Goal: Check status: Check status

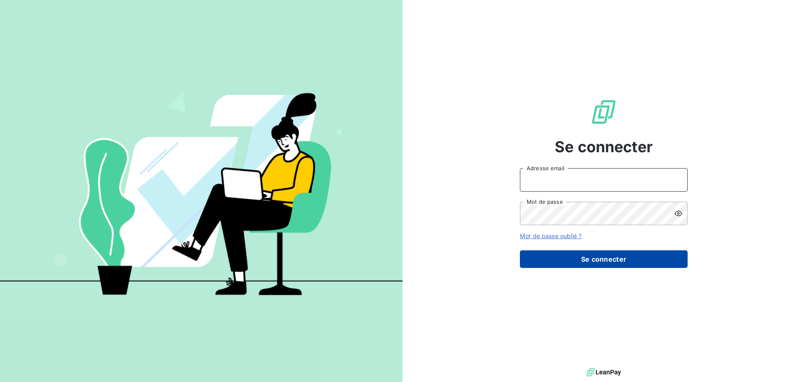
type input "[EMAIL_ADDRESS][DOMAIN_NAME]"
click at [554, 258] on button "Se connecter" at bounding box center [604, 259] width 168 height 18
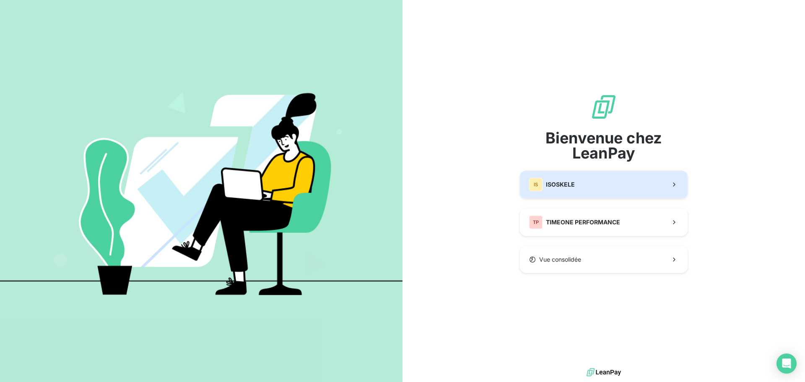
click at [561, 183] on span "ISOSKELE" at bounding box center [560, 184] width 29 height 8
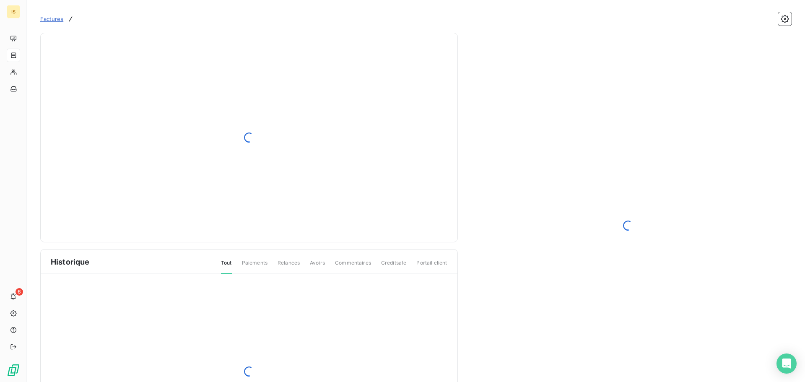
click at [47, 19] on span "Factures" at bounding box center [51, 19] width 23 height 7
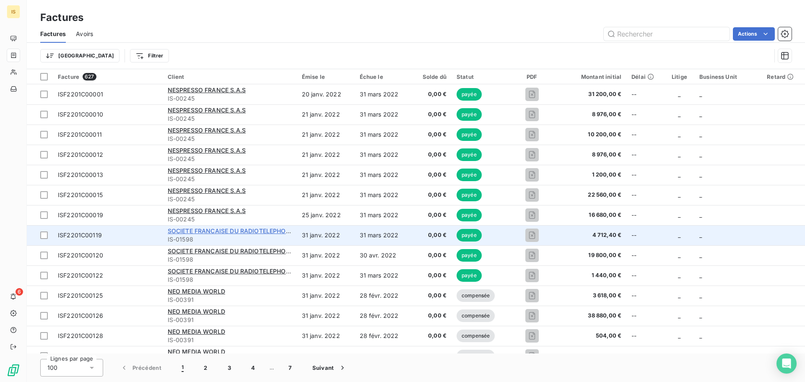
click at [203, 228] on span "SOCIETE FRANCAISE DU RADIOTELEPHONE - SFR" at bounding box center [239, 230] width 143 height 7
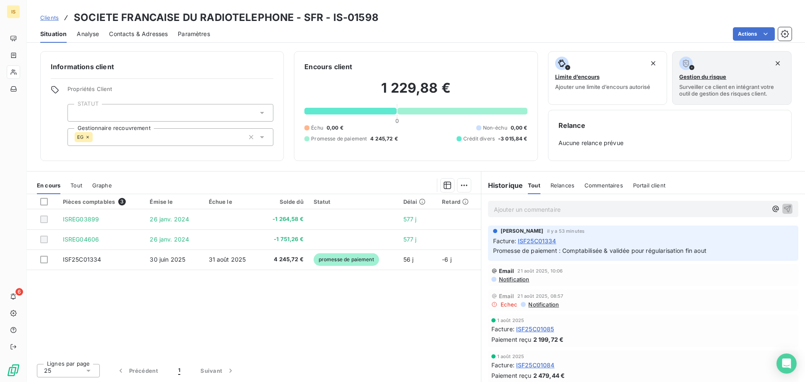
click at [77, 186] on span "Tout" at bounding box center [76, 185] width 12 height 7
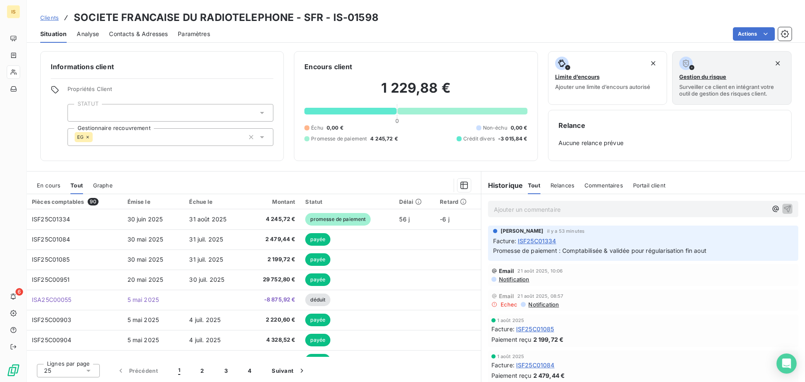
click at [99, 189] on div "Graphe" at bounding box center [103, 185] width 20 height 18
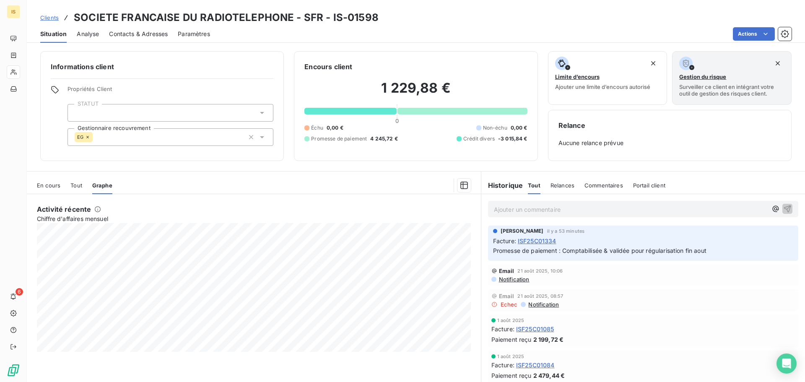
click at [54, 185] on span "En cours" at bounding box center [48, 185] width 23 height 7
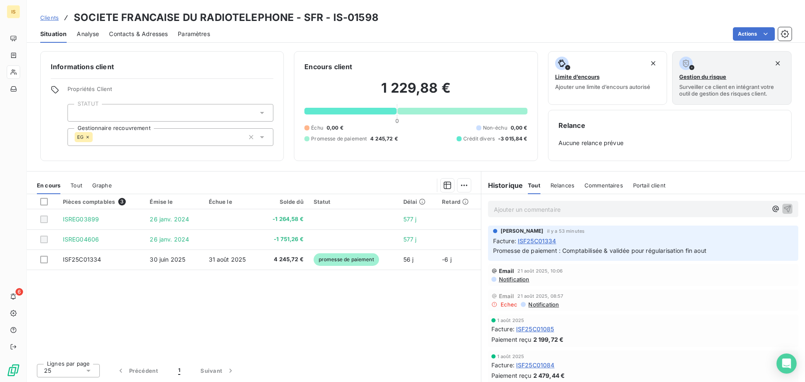
click at [82, 186] on span "Tout" at bounding box center [76, 185] width 12 height 7
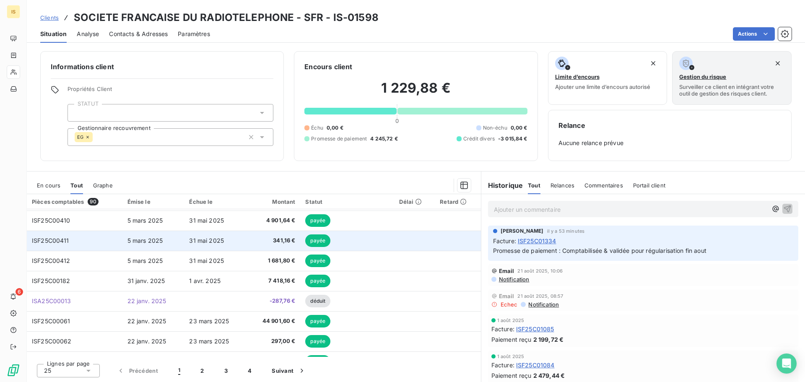
scroll to position [356, 0]
